Goal: Task Accomplishment & Management: Complete application form

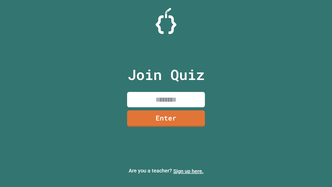
click at [188, 171] on link "Sign up here." at bounding box center [188, 171] width 30 height 6
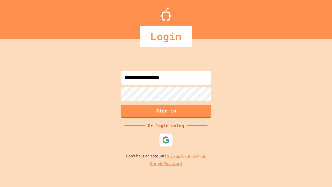
type input "**********"
